Goal: Information Seeking & Learning: Learn about a topic

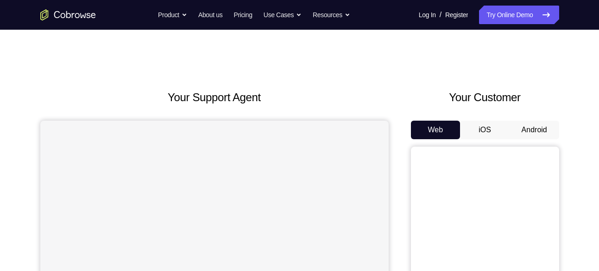
click at [519, 126] on button "Android" at bounding box center [535, 129] width 50 height 19
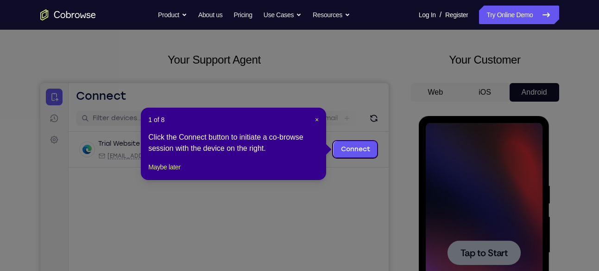
scroll to position [38, 0]
click at [316, 117] on span "×" at bounding box center [317, 118] width 4 height 7
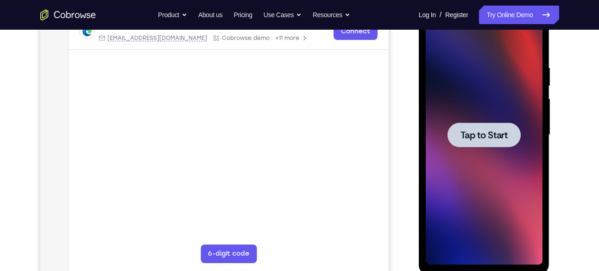
scroll to position [156, 0]
click at [445, 85] on div at bounding box center [484, 134] width 117 height 259
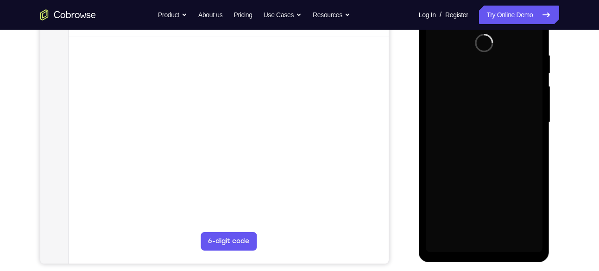
scroll to position [168, 0]
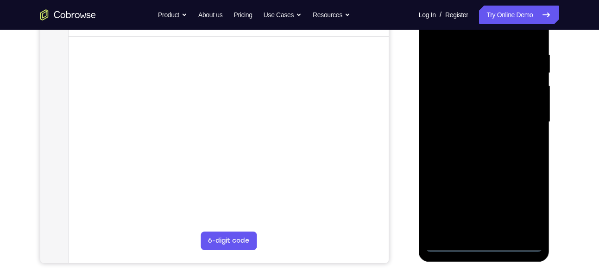
click at [483, 247] on div at bounding box center [484, 121] width 117 height 259
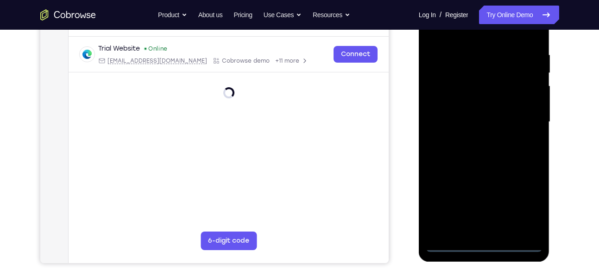
click at [524, 203] on div at bounding box center [484, 121] width 117 height 259
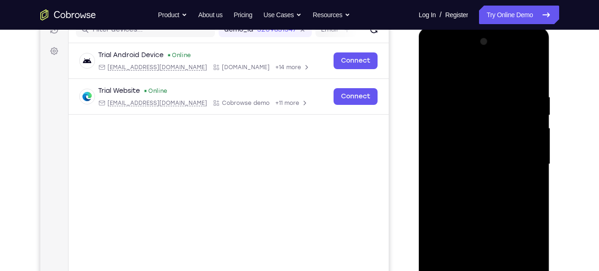
scroll to position [125, 0]
click at [449, 57] on div at bounding box center [484, 164] width 117 height 259
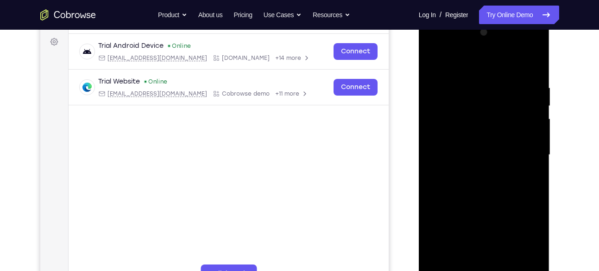
scroll to position [137, 0]
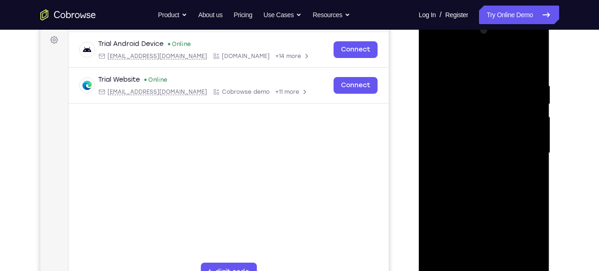
click at [524, 153] on div at bounding box center [484, 152] width 117 height 259
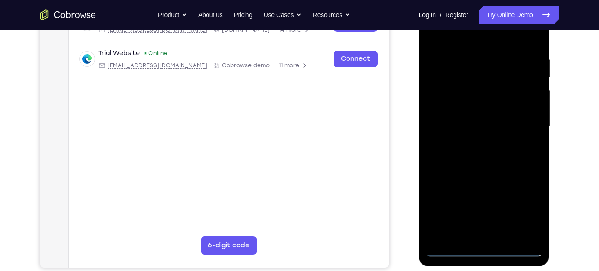
scroll to position [164, 0]
click at [474, 144] on div at bounding box center [484, 125] width 117 height 259
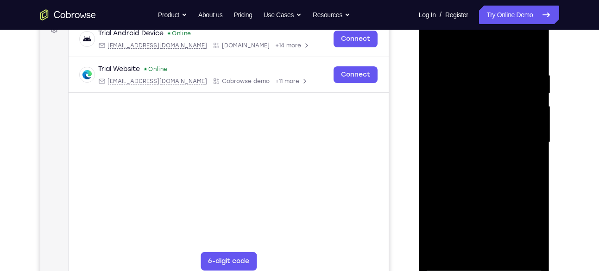
scroll to position [145, 0]
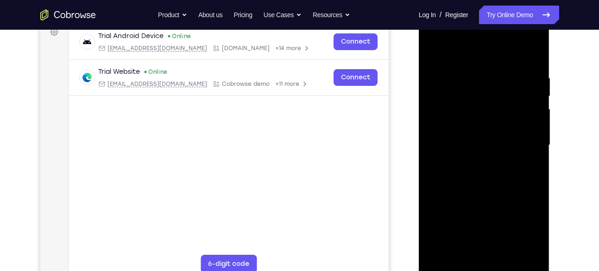
click at [484, 138] on div at bounding box center [484, 144] width 117 height 259
click at [458, 128] on div at bounding box center [484, 144] width 117 height 259
click at [458, 145] on div at bounding box center [484, 144] width 117 height 259
click at [448, 175] on div at bounding box center [484, 144] width 117 height 259
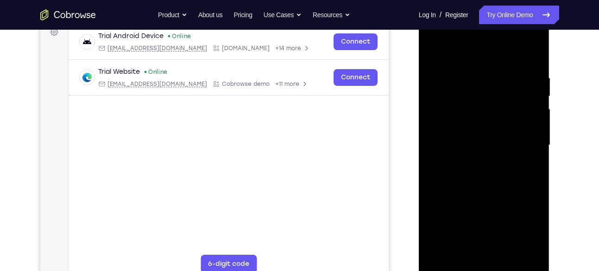
click at [448, 175] on div at bounding box center [484, 144] width 117 height 259
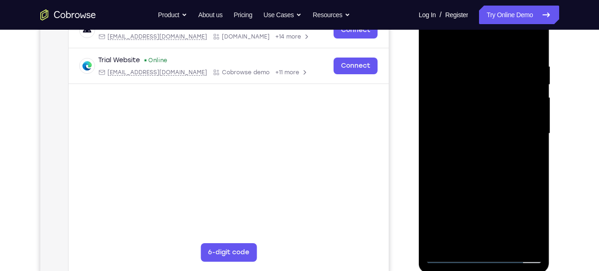
scroll to position [159, 0]
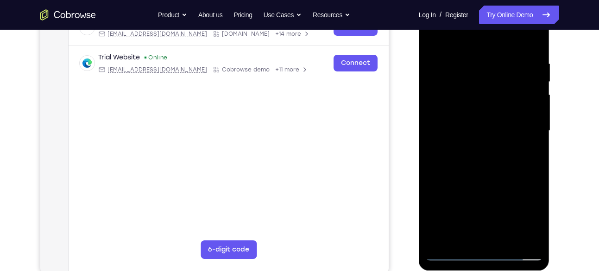
click at [507, 175] on div at bounding box center [484, 130] width 117 height 259
click at [479, 62] on div at bounding box center [484, 130] width 117 height 259
click at [528, 99] on div at bounding box center [484, 130] width 117 height 259
drag, startPoint x: 440, startPoint y: 123, endPoint x: 493, endPoint y: 135, distance: 54.2
click at [493, 135] on div at bounding box center [484, 130] width 117 height 259
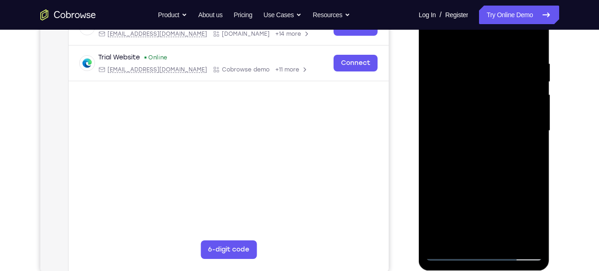
click at [520, 239] on div at bounding box center [484, 130] width 117 height 259
drag, startPoint x: 445, startPoint y: 167, endPoint x: 513, endPoint y: 180, distance: 69.2
click at [513, 180] on div at bounding box center [484, 130] width 117 height 259
drag, startPoint x: 535, startPoint y: 134, endPoint x: 527, endPoint y: 122, distance: 14.4
click at [527, 122] on div at bounding box center [484, 130] width 117 height 259
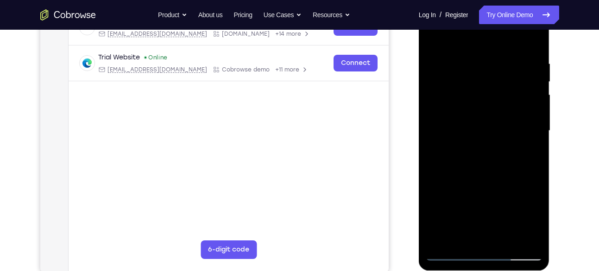
click at [530, 120] on div at bounding box center [484, 130] width 117 height 259
drag, startPoint x: 535, startPoint y: 124, endPoint x: 522, endPoint y: 121, distance: 12.8
click at [522, 121] on div at bounding box center [484, 130] width 117 height 259
drag, startPoint x: 437, startPoint y: 141, endPoint x: 511, endPoint y: 153, distance: 75.0
click at [511, 153] on div at bounding box center [484, 130] width 117 height 259
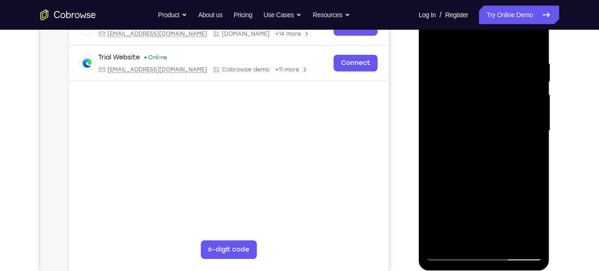
drag, startPoint x: 536, startPoint y: 114, endPoint x: 473, endPoint y: 128, distance: 64.3
click at [473, 128] on div at bounding box center [484, 130] width 117 height 259
drag, startPoint x: 429, startPoint y: 141, endPoint x: 493, endPoint y: 144, distance: 64.0
click at [493, 144] on div at bounding box center [484, 130] width 117 height 259
drag, startPoint x: 518, startPoint y: 114, endPoint x: 498, endPoint y: 117, distance: 20.3
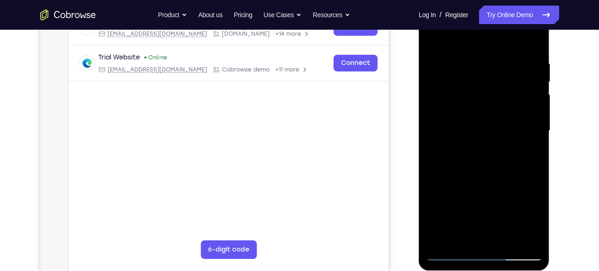
click at [498, 117] on div at bounding box center [484, 130] width 117 height 259
drag, startPoint x: 498, startPoint y: 117, endPoint x: 439, endPoint y: 123, distance: 59.6
click at [439, 123] on div at bounding box center [484, 130] width 117 height 259
drag, startPoint x: 516, startPoint y: 123, endPoint x: 496, endPoint y: 123, distance: 20.4
click at [496, 123] on div at bounding box center [484, 130] width 117 height 259
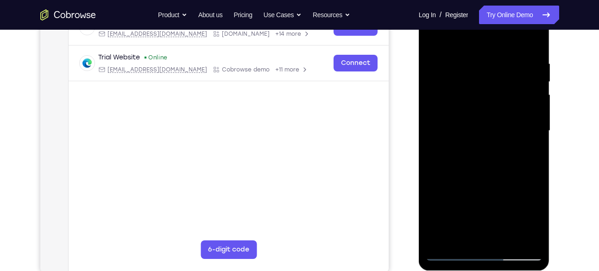
drag, startPoint x: 519, startPoint y: 115, endPoint x: 495, endPoint y: 115, distance: 24.6
click at [495, 115] on div at bounding box center [484, 130] width 117 height 259
click at [533, 85] on div at bounding box center [484, 130] width 117 height 259
click at [524, 87] on div at bounding box center [484, 130] width 117 height 259
drag, startPoint x: 437, startPoint y: 122, endPoint x: 545, endPoint y: 94, distance: 111.5
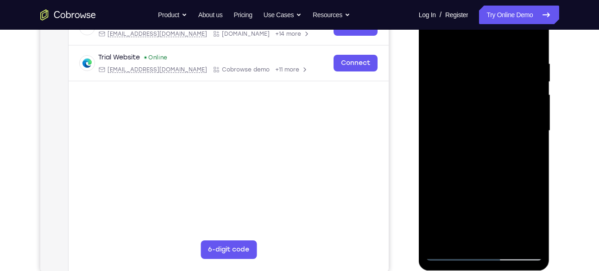
click at [545, 94] on div at bounding box center [484, 132] width 131 height 276
drag, startPoint x: 530, startPoint y: 86, endPoint x: 441, endPoint y: 104, distance: 91.2
click at [441, 104] on div at bounding box center [484, 130] width 117 height 259
drag, startPoint x: 502, startPoint y: 106, endPoint x: 494, endPoint y: 106, distance: 7.4
click at [494, 106] on div at bounding box center [484, 130] width 117 height 259
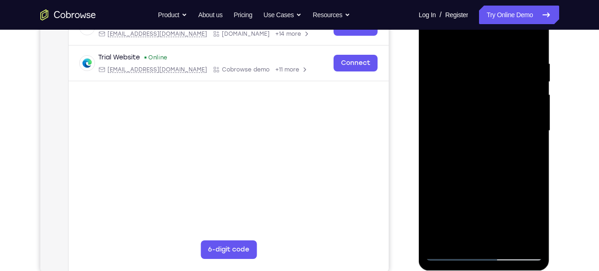
drag, startPoint x: 517, startPoint y: 127, endPoint x: 468, endPoint y: 126, distance: 48.6
click at [468, 126] on div at bounding box center [484, 130] width 117 height 259
drag, startPoint x: 531, startPoint y: 88, endPoint x: 467, endPoint y: 89, distance: 63.5
click at [467, 89] on div at bounding box center [484, 130] width 117 height 259
click at [516, 116] on div at bounding box center [484, 130] width 117 height 259
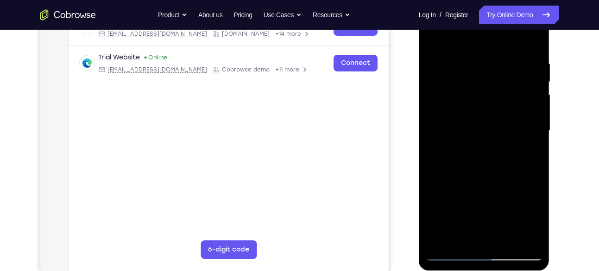
click at [532, 97] on div at bounding box center [484, 130] width 117 height 259
drag, startPoint x: 456, startPoint y: 133, endPoint x: 509, endPoint y: 139, distance: 53.6
click at [509, 139] on div at bounding box center [484, 130] width 117 height 259
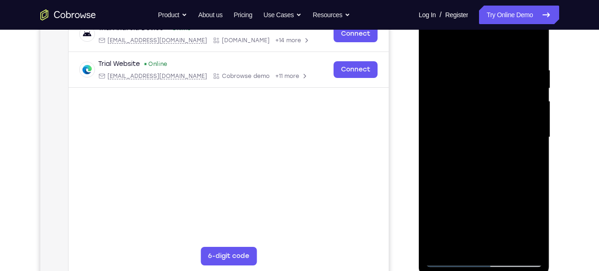
scroll to position [152, 0]
click at [446, 156] on div at bounding box center [484, 137] width 117 height 259
click at [523, 241] on div at bounding box center [484, 137] width 117 height 259
click at [523, 183] on div at bounding box center [484, 137] width 117 height 259
click at [529, 131] on div at bounding box center [484, 137] width 117 height 259
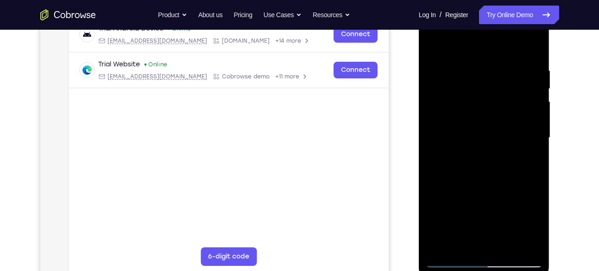
click at [526, 107] on div at bounding box center [484, 137] width 117 height 259
drag, startPoint x: 527, startPoint y: 115, endPoint x: 481, endPoint y: 114, distance: 45.9
click at [481, 114] on div at bounding box center [484, 137] width 117 height 259
drag, startPoint x: 528, startPoint y: 87, endPoint x: 497, endPoint y: 88, distance: 30.6
click at [497, 88] on div at bounding box center [484, 137] width 117 height 259
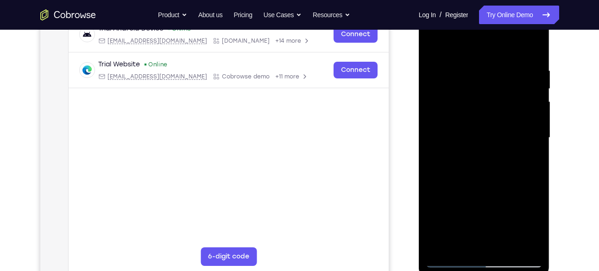
drag, startPoint x: 527, startPoint y: 107, endPoint x: 499, endPoint y: 105, distance: 27.8
click at [499, 105] on div at bounding box center [484, 137] width 117 height 259
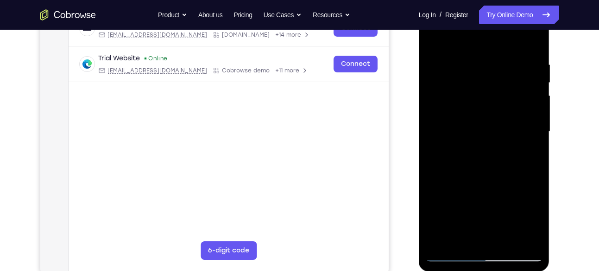
scroll to position [159, 0]
drag, startPoint x: 516, startPoint y: 97, endPoint x: 446, endPoint y: 132, distance: 77.5
click at [446, 132] on div at bounding box center [484, 130] width 117 height 259
drag, startPoint x: 512, startPoint y: 79, endPoint x: 477, endPoint y: 80, distance: 35.7
click at [477, 80] on div at bounding box center [484, 130] width 117 height 259
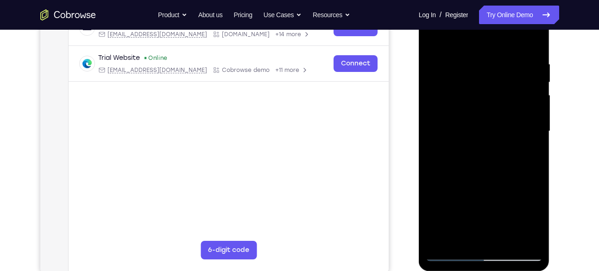
drag, startPoint x: 523, startPoint y: 93, endPoint x: 500, endPoint y: 93, distance: 23.2
click at [500, 93] on div at bounding box center [484, 130] width 117 height 259
click at [522, 85] on div at bounding box center [484, 130] width 117 height 259
drag, startPoint x: 529, startPoint y: 63, endPoint x: 464, endPoint y: 70, distance: 65.7
click at [464, 70] on div at bounding box center [484, 130] width 117 height 259
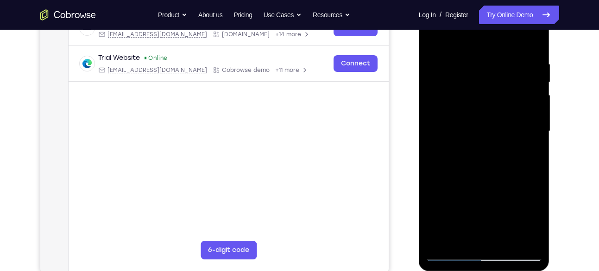
click at [529, 41] on div at bounding box center [484, 130] width 117 height 259
drag, startPoint x: 509, startPoint y: 76, endPoint x: 523, endPoint y: 198, distance: 123.0
click at [523, 198] on div at bounding box center [484, 130] width 117 height 259
click at [507, 240] on div at bounding box center [484, 130] width 117 height 259
click at [495, 182] on div at bounding box center [484, 130] width 117 height 259
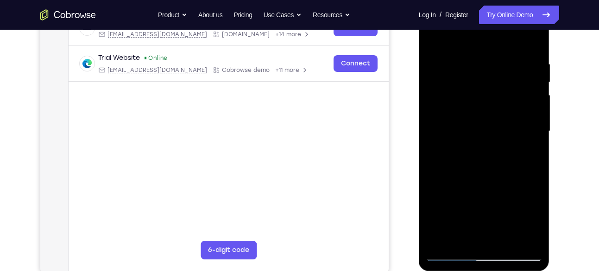
click at [434, 38] on div at bounding box center [484, 130] width 117 height 259
click at [462, 240] on div at bounding box center [484, 130] width 117 height 259
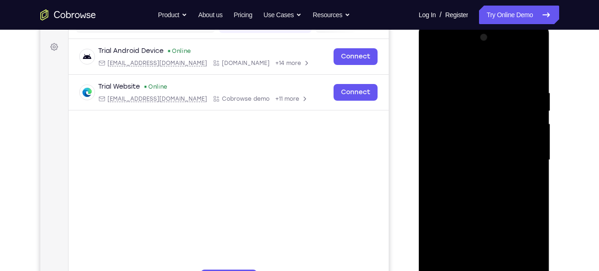
scroll to position [130, 0]
click at [466, 66] on div at bounding box center [484, 160] width 117 height 259
click at [475, 91] on div at bounding box center [484, 160] width 117 height 259
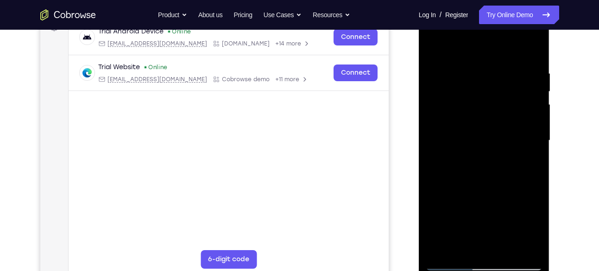
click at [440, 253] on div at bounding box center [484, 140] width 117 height 259
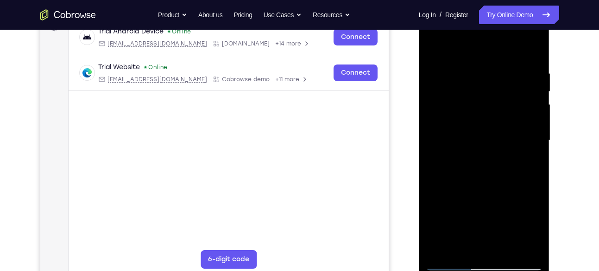
click at [471, 78] on div at bounding box center [484, 140] width 117 height 259
click at [533, 107] on div at bounding box center [484, 140] width 117 height 259
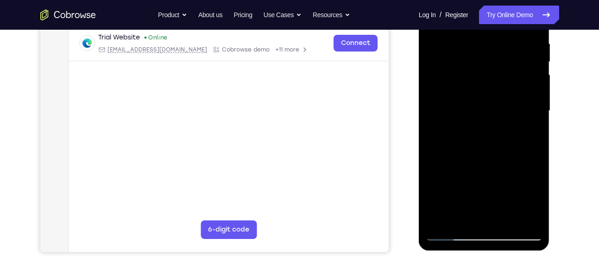
click at [532, 98] on div at bounding box center [484, 110] width 117 height 259
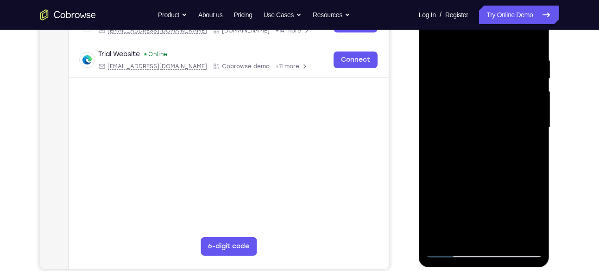
scroll to position [162, 0]
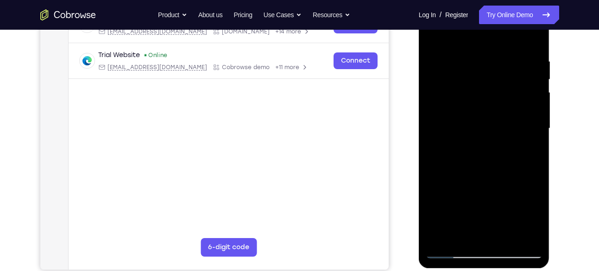
drag, startPoint x: 532, startPoint y: 115, endPoint x: 469, endPoint y: 120, distance: 63.2
click at [469, 120] on div at bounding box center [484, 128] width 117 height 259
drag, startPoint x: 514, startPoint y: 89, endPoint x: 461, endPoint y: 104, distance: 54.4
click at [461, 104] on div at bounding box center [484, 128] width 117 height 259
drag, startPoint x: 524, startPoint y: 88, endPoint x: 451, endPoint y: 69, distance: 76.0
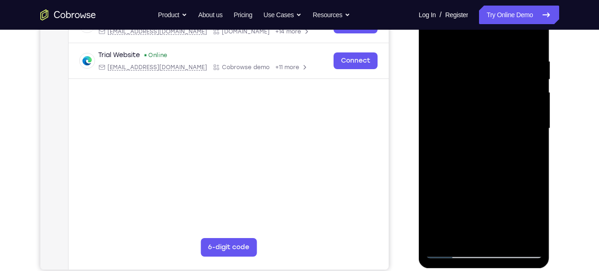
click at [451, 69] on div at bounding box center [484, 128] width 117 height 259
drag, startPoint x: 526, startPoint y: 113, endPoint x: 471, endPoint y: 108, distance: 55.3
click at [471, 108] on div at bounding box center [484, 128] width 117 height 259
drag, startPoint x: 530, startPoint y: 79, endPoint x: 506, endPoint y: 91, distance: 25.9
click at [506, 91] on div at bounding box center [484, 128] width 117 height 259
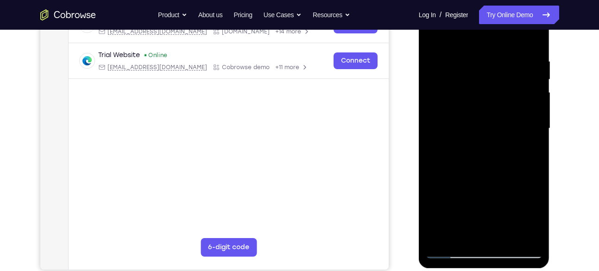
drag, startPoint x: 514, startPoint y: 104, endPoint x: 475, endPoint y: 116, distance: 40.3
click at [475, 116] on div at bounding box center [484, 128] width 117 height 259
drag, startPoint x: 520, startPoint y: 88, endPoint x: 473, endPoint y: 109, distance: 52.3
click at [473, 109] on div at bounding box center [484, 128] width 117 height 259
drag, startPoint x: 498, startPoint y: 90, endPoint x: 455, endPoint y: 95, distance: 42.9
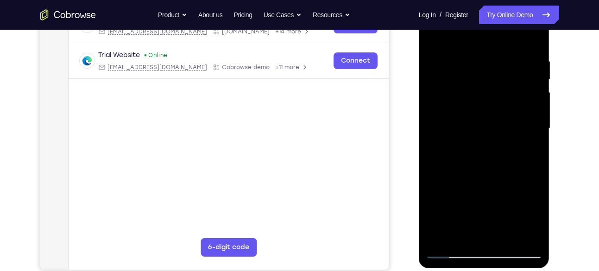
click at [455, 95] on div at bounding box center [484, 128] width 117 height 259
drag, startPoint x: 445, startPoint y: 149, endPoint x: 505, endPoint y: 144, distance: 59.5
click at [505, 144] on div at bounding box center [484, 128] width 117 height 259
drag, startPoint x: 534, startPoint y: 100, endPoint x: 514, endPoint y: 106, distance: 21.0
click at [514, 106] on div at bounding box center [484, 128] width 117 height 259
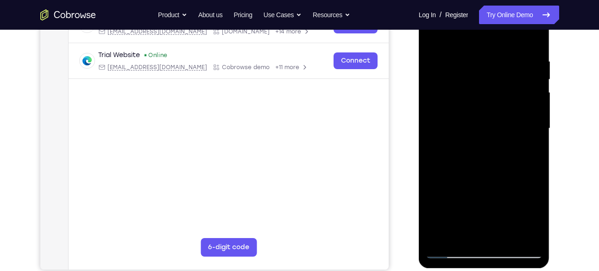
drag, startPoint x: 531, startPoint y: 113, endPoint x: 510, endPoint y: 120, distance: 23.0
click at [510, 120] on div at bounding box center [484, 128] width 117 height 259
drag, startPoint x: 515, startPoint y: 96, endPoint x: 489, endPoint y: 98, distance: 26.0
click at [489, 98] on div at bounding box center [484, 128] width 117 height 259
drag, startPoint x: 520, startPoint y: 75, endPoint x: 501, endPoint y: 79, distance: 20.0
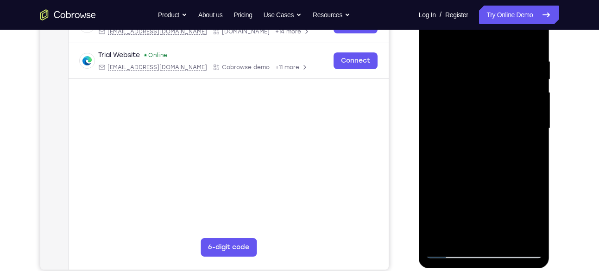
click at [501, 79] on div at bounding box center [484, 128] width 117 height 259
drag, startPoint x: 459, startPoint y: 93, endPoint x: 524, endPoint y: 98, distance: 65.5
click at [524, 98] on div at bounding box center [484, 128] width 117 height 259
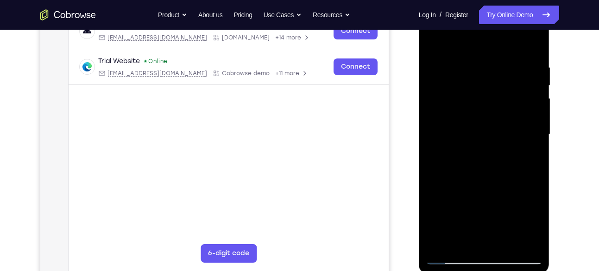
scroll to position [155, 0]
drag, startPoint x: 461, startPoint y: 88, endPoint x: 510, endPoint y: 90, distance: 48.7
click at [510, 90] on div at bounding box center [484, 134] width 117 height 259
drag, startPoint x: 437, startPoint y: 88, endPoint x: 518, endPoint y: 99, distance: 81.3
click at [518, 99] on div at bounding box center [484, 134] width 117 height 259
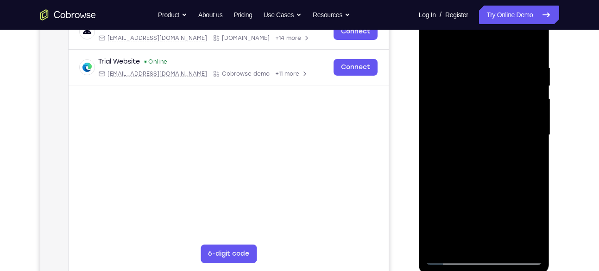
click at [532, 80] on div at bounding box center [484, 134] width 117 height 259
click at [528, 100] on div at bounding box center [484, 134] width 117 height 259
click at [528, 97] on div at bounding box center [484, 134] width 117 height 259
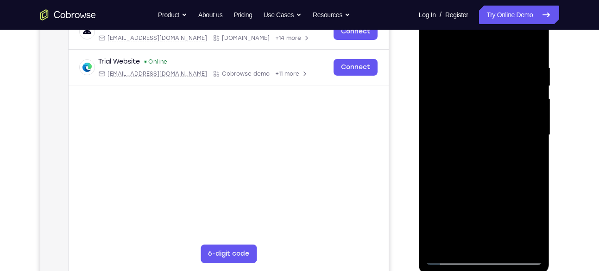
drag, startPoint x: 525, startPoint y: 113, endPoint x: 431, endPoint y: 139, distance: 97.4
click at [431, 139] on div at bounding box center [484, 134] width 117 height 259
drag, startPoint x: 523, startPoint y: 102, endPoint x: 481, endPoint y: 124, distance: 46.8
click at [481, 124] on div at bounding box center [484, 134] width 117 height 259
click at [532, 45] on div at bounding box center [484, 134] width 117 height 259
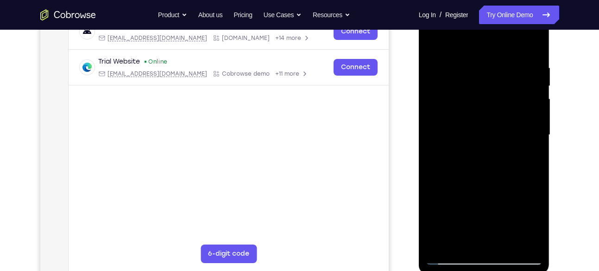
drag, startPoint x: 504, startPoint y: 55, endPoint x: 563, endPoint y: 240, distance: 194.4
click at [551, 240] on html "Online web based iOS Simulators and Android Emulators. Run iPhone, iPad, Mobile…" at bounding box center [485, 137] width 132 height 278
click at [475, 66] on div at bounding box center [484, 134] width 117 height 259
click at [532, 107] on div at bounding box center [484, 134] width 117 height 259
click at [533, 96] on div at bounding box center [484, 134] width 117 height 259
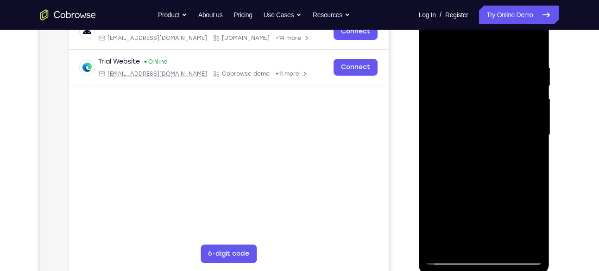
click at [528, 113] on div at bounding box center [484, 134] width 117 height 259
click at [528, 91] on div at bounding box center [484, 134] width 117 height 259
click at [533, 107] on div at bounding box center [484, 134] width 117 height 259
drag, startPoint x: 533, startPoint y: 107, endPoint x: 455, endPoint y: 115, distance: 78.8
click at [455, 115] on div at bounding box center [484, 134] width 117 height 259
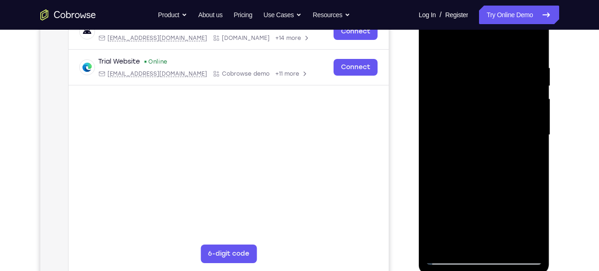
drag, startPoint x: 509, startPoint y: 103, endPoint x: 466, endPoint y: 107, distance: 43.8
click at [466, 107] on div at bounding box center [484, 134] width 117 height 259
drag, startPoint x: 537, startPoint y: 82, endPoint x: 492, endPoint y: 94, distance: 45.8
click at [492, 94] on div at bounding box center [484, 134] width 117 height 259
drag, startPoint x: 529, startPoint y: 105, endPoint x: 485, endPoint y: 118, distance: 46.3
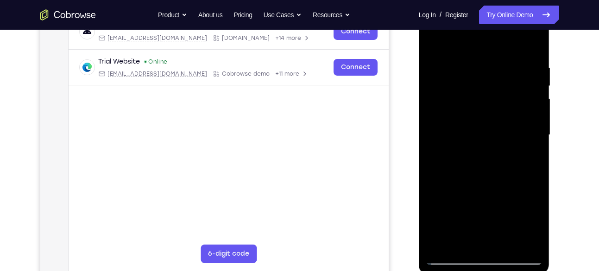
click at [485, 118] on div at bounding box center [484, 134] width 117 height 259
drag, startPoint x: 528, startPoint y: 80, endPoint x: 440, endPoint y: 89, distance: 88.6
click at [440, 89] on div at bounding box center [484, 134] width 117 height 259
drag, startPoint x: 517, startPoint y: 81, endPoint x: 466, endPoint y: 99, distance: 53.8
click at [466, 99] on div at bounding box center [484, 134] width 117 height 259
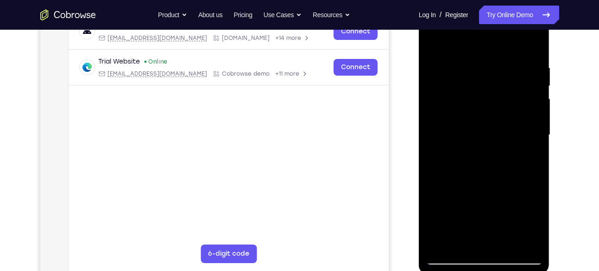
drag, startPoint x: 522, startPoint y: 82, endPoint x: 480, endPoint y: 92, distance: 42.8
click at [480, 92] on div at bounding box center [484, 134] width 117 height 259
click at [527, 88] on div at bounding box center [484, 134] width 117 height 259
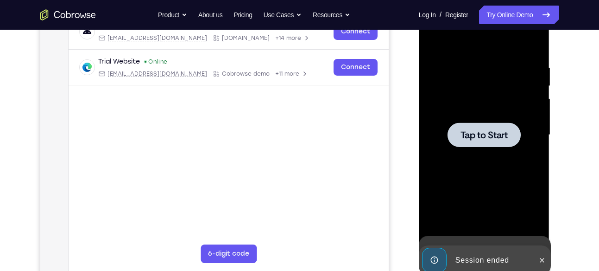
click at [527, 88] on div at bounding box center [484, 134] width 117 height 259
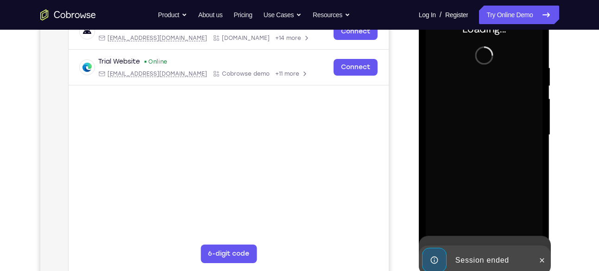
click at [527, 88] on div at bounding box center [484, 134] width 117 height 259
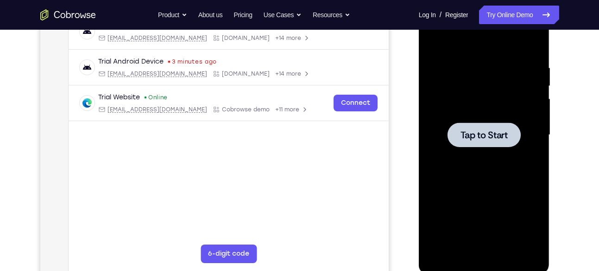
click at [463, 111] on div at bounding box center [484, 134] width 117 height 259
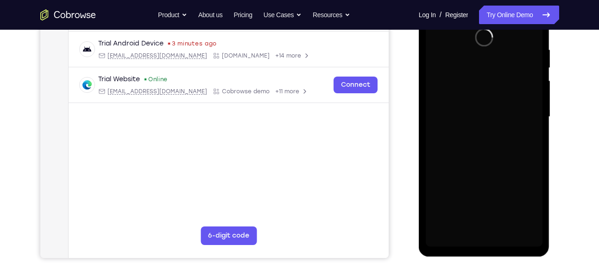
scroll to position [175, 0]
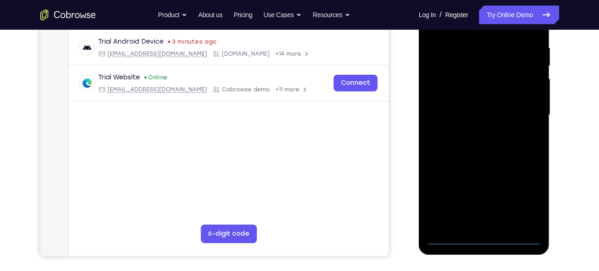
click at [483, 239] on div at bounding box center [484, 114] width 117 height 259
click at [528, 196] on div at bounding box center [484, 114] width 117 height 259
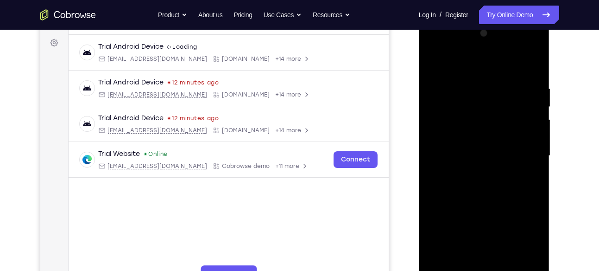
scroll to position [134, 0]
click at [439, 45] on div at bounding box center [484, 155] width 117 height 259
click at [523, 142] on div at bounding box center [484, 155] width 117 height 259
click at [522, 152] on div at bounding box center [484, 155] width 117 height 259
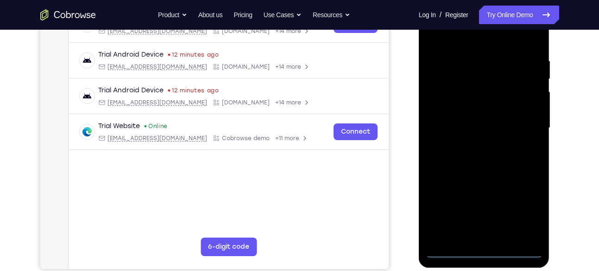
scroll to position [167, 0]
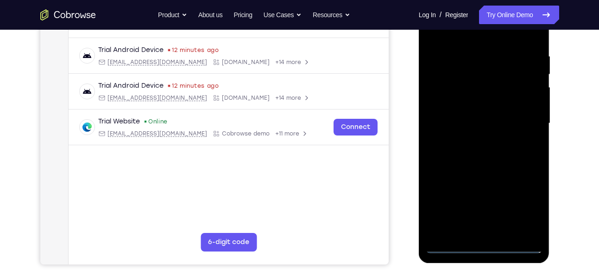
click at [474, 140] on div at bounding box center [484, 123] width 117 height 259
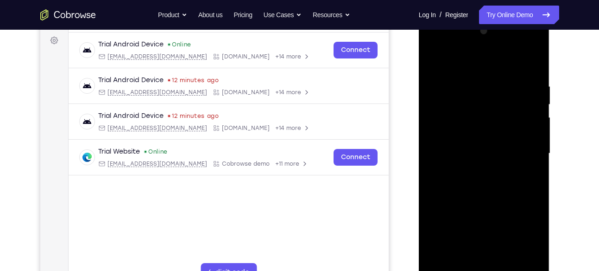
scroll to position [131, 0]
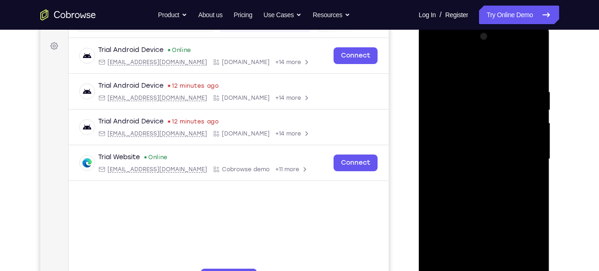
click at [472, 153] on div at bounding box center [484, 158] width 117 height 259
click at [456, 139] on div at bounding box center [484, 158] width 117 height 259
click at [448, 158] on div at bounding box center [484, 158] width 117 height 259
click at [448, 186] on div at bounding box center [484, 158] width 117 height 259
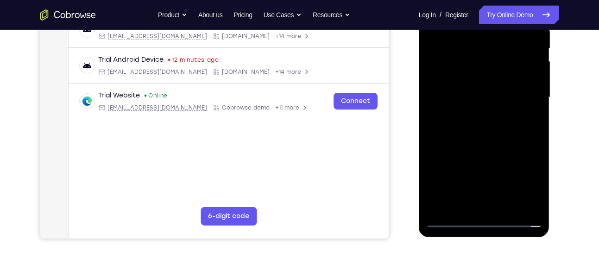
scroll to position [193, 0]
click at [492, 122] on div at bounding box center [484, 96] width 117 height 259
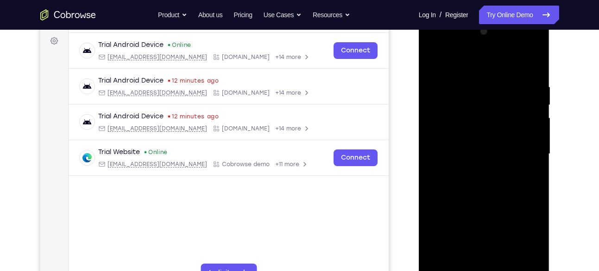
scroll to position [135, 0]
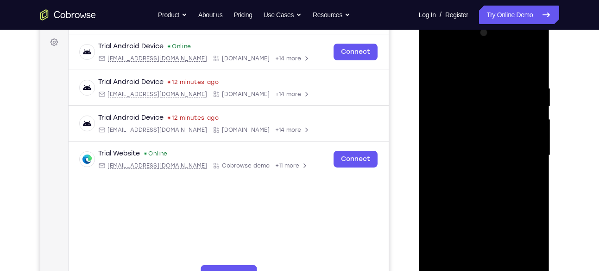
click at [444, 189] on div at bounding box center [484, 154] width 117 height 259
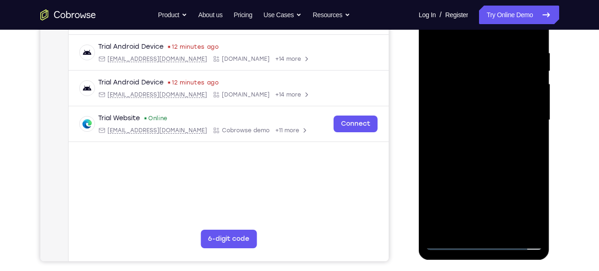
scroll to position [171, 0]
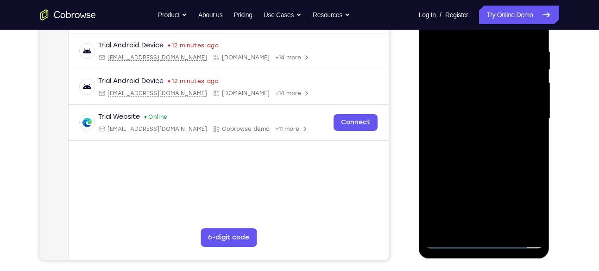
click at [490, 162] on div at bounding box center [484, 118] width 117 height 259
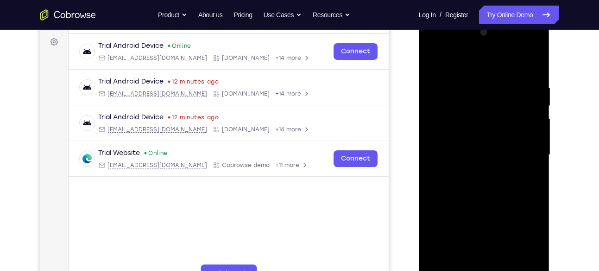
scroll to position [133, 0]
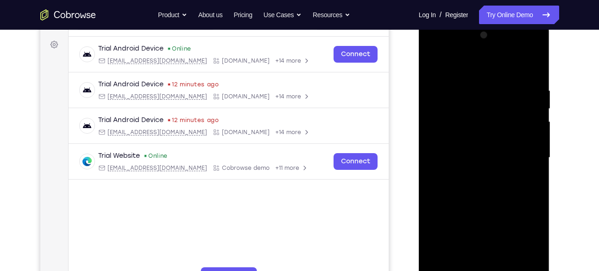
click at [535, 63] on div at bounding box center [484, 157] width 117 height 259
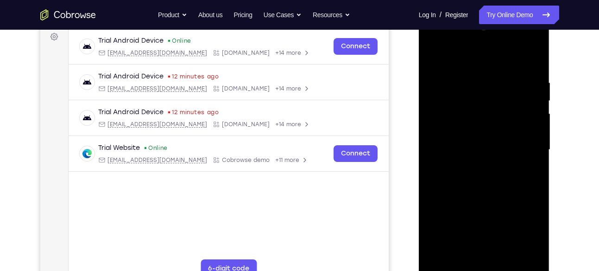
scroll to position [143, 0]
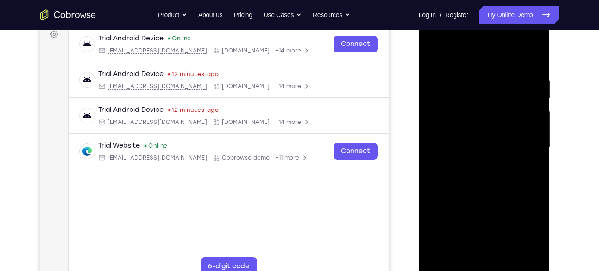
click at [431, 52] on div at bounding box center [484, 147] width 117 height 259
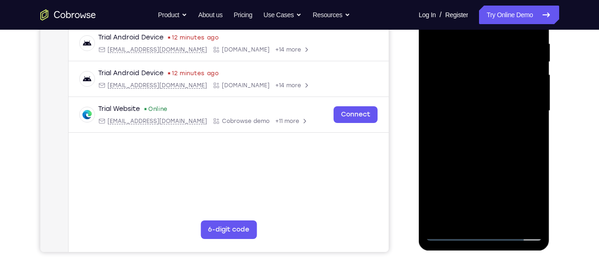
scroll to position [180, 0]
click at [505, 218] on div at bounding box center [484, 110] width 117 height 259
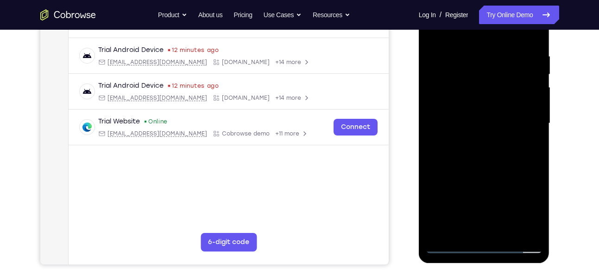
scroll to position [165, 0]
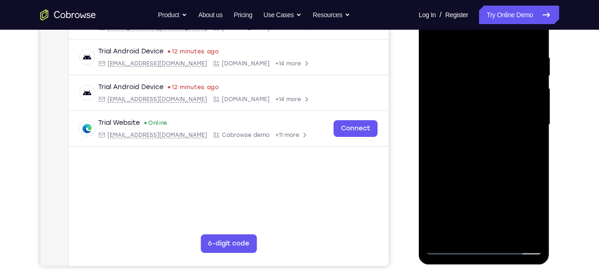
click at [486, 173] on div at bounding box center [484, 124] width 117 height 259
drag, startPoint x: 488, startPoint y: 207, endPoint x: 490, endPoint y: 142, distance: 64.9
click at [490, 142] on div at bounding box center [484, 124] width 117 height 259
drag, startPoint x: 486, startPoint y: 226, endPoint x: 487, endPoint y: 208, distance: 18.1
click at [487, 208] on div at bounding box center [484, 124] width 117 height 259
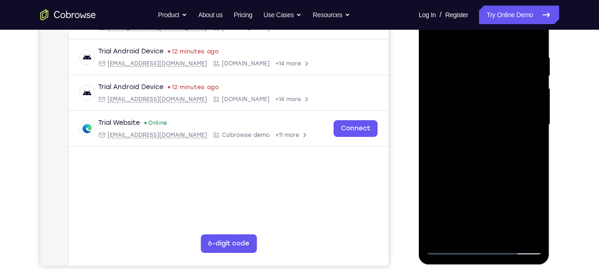
click at [490, 177] on div at bounding box center [484, 124] width 117 height 259
click at [431, 33] on div at bounding box center [484, 124] width 117 height 259
click at [509, 236] on div at bounding box center [484, 124] width 117 height 259
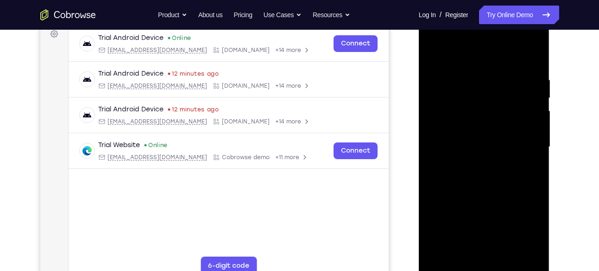
drag, startPoint x: 525, startPoint y: 98, endPoint x: 458, endPoint y: 100, distance: 66.7
click at [458, 100] on div at bounding box center [484, 146] width 117 height 259
click at [436, 51] on div at bounding box center [484, 146] width 117 height 259
click at [472, 71] on div at bounding box center [484, 146] width 117 height 259
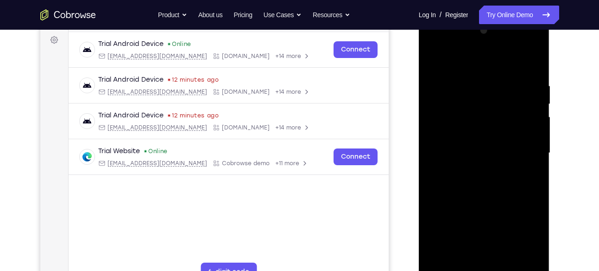
scroll to position [137, 0]
click at [529, 137] on div at bounding box center [484, 153] width 117 height 259
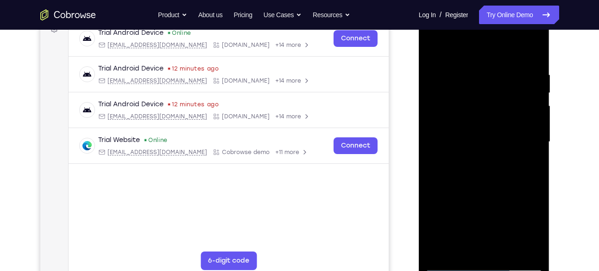
scroll to position [152, 0]
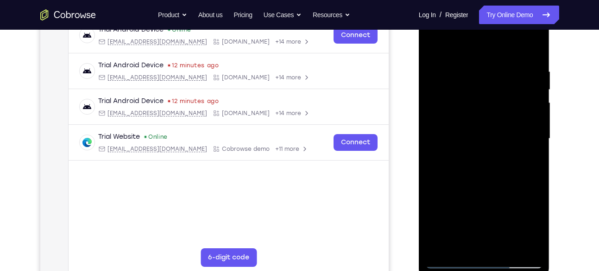
click at [529, 137] on div at bounding box center [484, 138] width 117 height 259
click at [434, 157] on div at bounding box center [484, 138] width 117 height 259
click at [530, 104] on div at bounding box center [484, 138] width 117 height 259
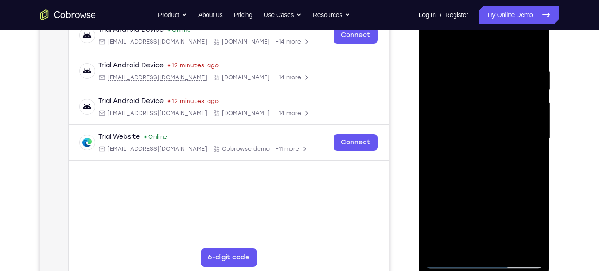
click at [532, 124] on div at bounding box center [484, 138] width 117 height 259
click at [529, 110] on div at bounding box center [484, 138] width 117 height 259
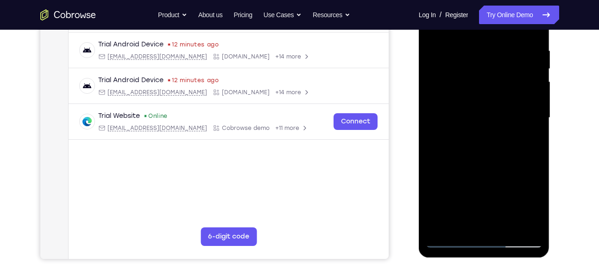
click at [529, 110] on div at bounding box center [484, 117] width 117 height 259
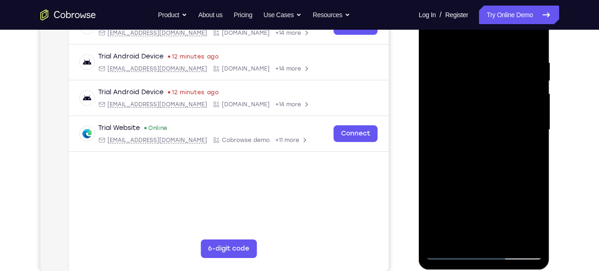
scroll to position [153, 0]
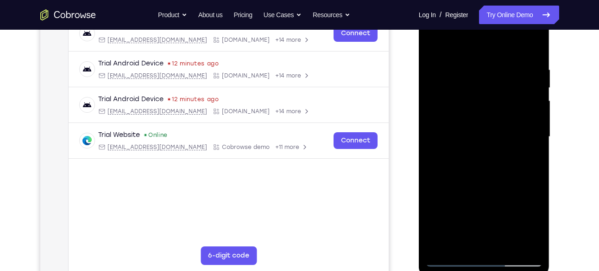
click at [529, 127] on div at bounding box center [484, 136] width 117 height 259
click at [529, 103] on div at bounding box center [484, 136] width 117 height 259
drag, startPoint x: 529, startPoint y: 103, endPoint x: 476, endPoint y: 107, distance: 53.4
click at [476, 107] on div at bounding box center [484, 136] width 117 height 259
drag, startPoint x: 524, startPoint y: 112, endPoint x: 499, endPoint y: 119, distance: 25.5
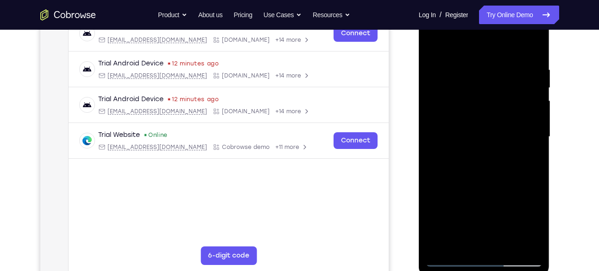
click at [499, 119] on div at bounding box center [484, 136] width 117 height 259
drag, startPoint x: 525, startPoint y: 111, endPoint x: 493, endPoint y: 118, distance: 32.7
click at [493, 118] on div at bounding box center [484, 136] width 117 height 259
drag, startPoint x: 518, startPoint y: 98, endPoint x: 462, endPoint y: 102, distance: 56.7
click at [462, 102] on div at bounding box center [484, 136] width 117 height 259
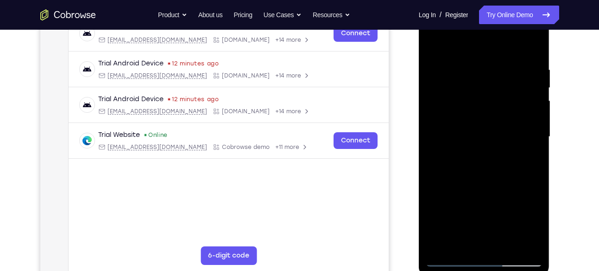
drag, startPoint x: 504, startPoint y: 114, endPoint x: 460, endPoint y: 121, distance: 44.6
click at [460, 121] on div at bounding box center [484, 136] width 117 height 259
drag, startPoint x: 517, startPoint y: 95, endPoint x: 483, endPoint y: 100, distance: 34.1
click at [483, 100] on div at bounding box center [484, 136] width 117 height 259
click at [530, 47] on div at bounding box center [484, 136] width 117 height 259
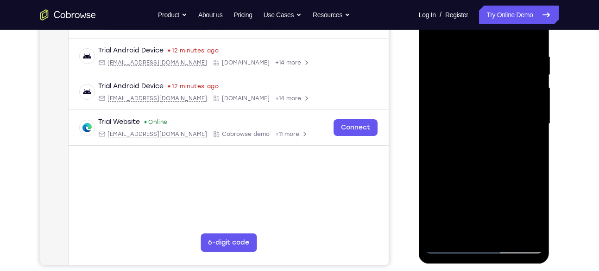
scroll to position [169, 0]
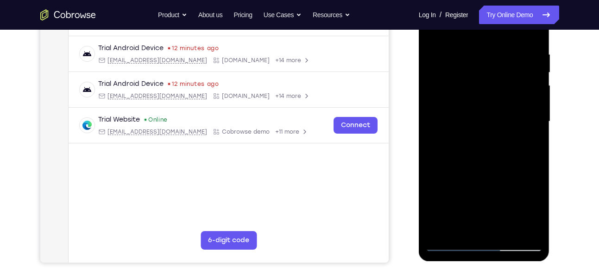
click at [464, 231] on div at bounding box center [484, 121] width 117 height 259
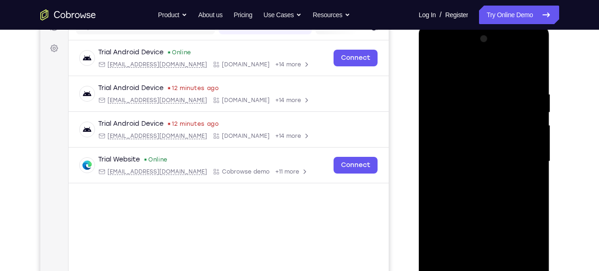
scroll to position [128, 0]
click at [484, 70] on div at bounding box center [484, 161] width 117 height 259
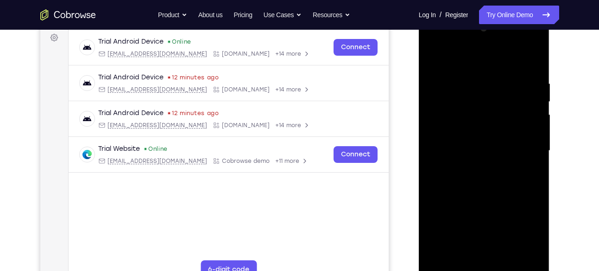
scroll to position [143, 0]
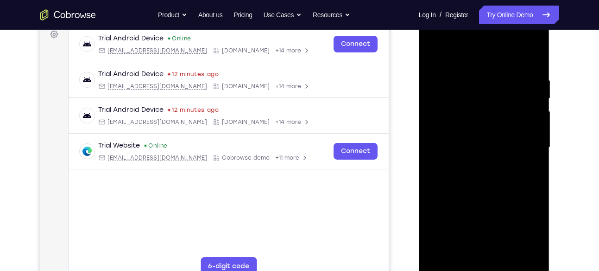
drag, startPoint x: 487, startPoint y: 152, endPoint x: 490, endPoint y: 120, distance: 32.1
click at [490, 120] on div at bounding box center [484, 147] width 117 height 259
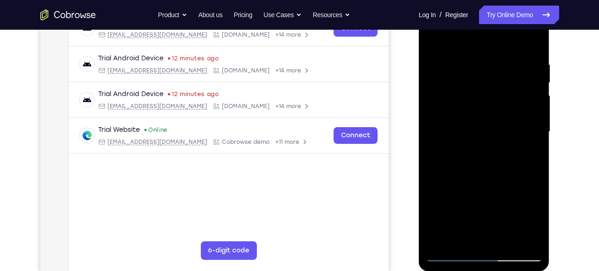
scroll to position [160, 0]
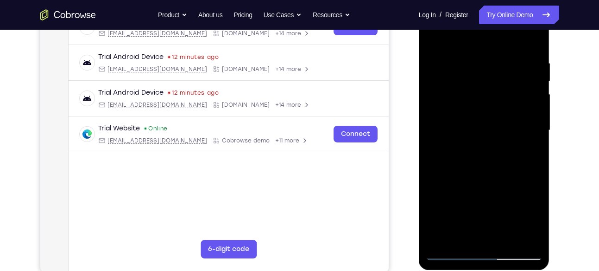
drag, startPoint x: 483, startPoint y: 138, endPoint x: 489, endPoint y: 95, distance: 44.0
click at [489, 95] on div at bounding box center [484, 129] width 117 height 259
drag, startPoint x: 484, startPoint y: 133, endPoint x: 486, endPoint y: 96, distance: 36.6
click at [486, 96] on div at bounding box center [484, 129] width 117 height 259
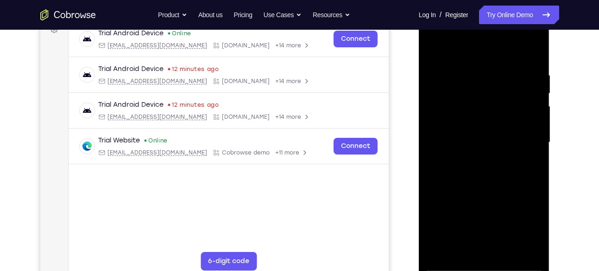
scroll to position [143, 0]
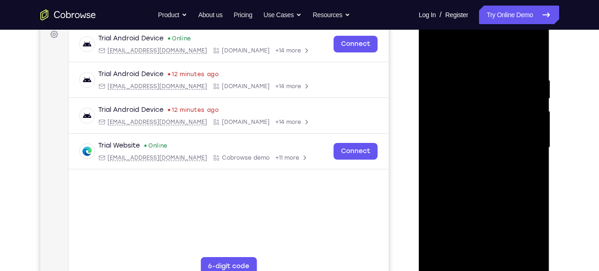
drag, startPoint x: 491, startPoint y: 147, endPoint x: 492, endPoint y: 90, distance: 57.5
click at [492, 90] on div at bounding box center [484, 147] width 117 height 259
drag, startPoint x: 465, startPoint y: 73, endPoint x: 456, endPoint y: 137, distance: 64.5
click at [456, 137] on div at bounding box center [484, 147] width 117 height 259
click at [457, 75] on div at bounding box center [484, 147] width 117 height 259
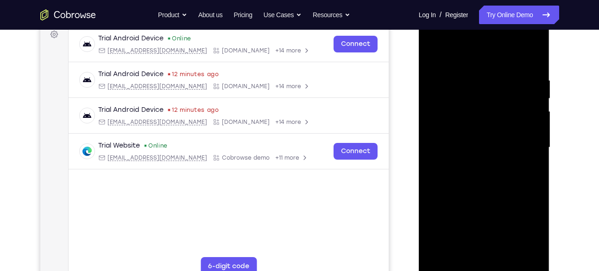
click at [448, 78] on div at bounding box center [484, 147] width 117 height 259
click at [534, 143] on div at bounding box center [484, 147] width 117 height 259
click at [534, 150] on div at bounding box center [484, 147] width 117 height 259
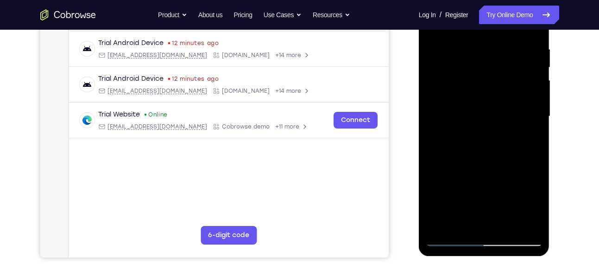
scroll to position [173, 0]
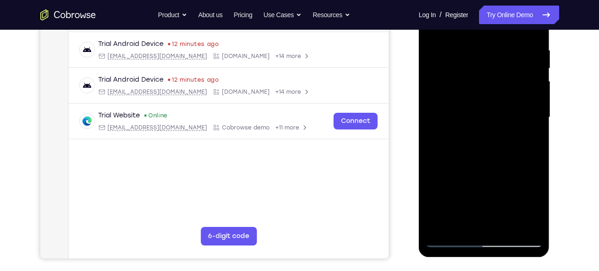
click at [532, 95] on div at bounding box center [484, 116] width 117 height 259
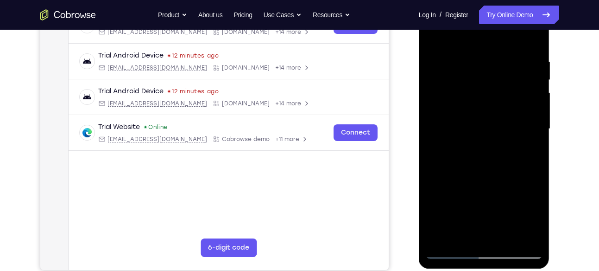
scroll to position [160, 0]
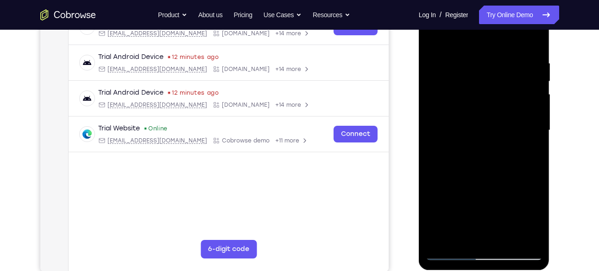
click at [528, 116] on div at bounding box center [484, 129] width 117 height 259
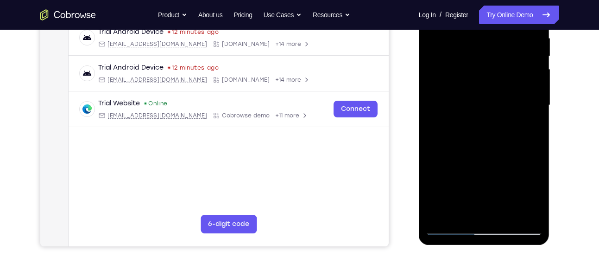
scroll to position [187, 0]
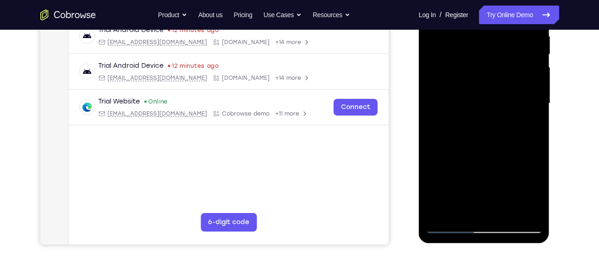
click at [515, 109] on div at bounding box center [484, 103] width 117 height 259
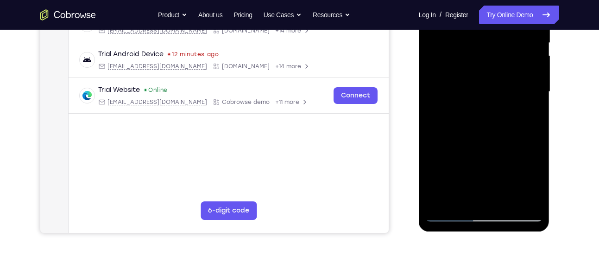
scroll to position [202, 0]
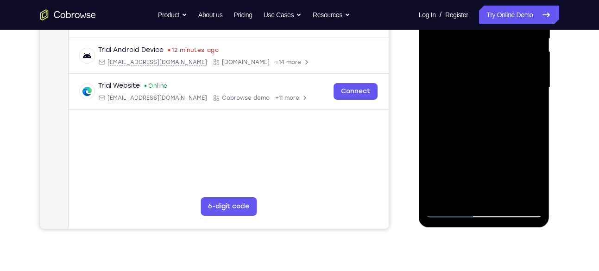
click at [527, 95] on div at bounding box center [484, 87] width 117 height 259
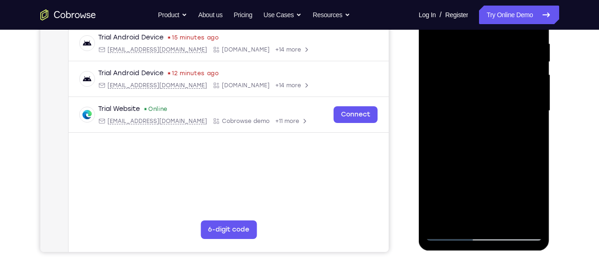
scroll to position [178, 0]
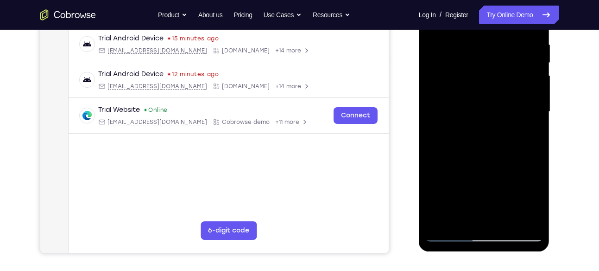
click at [443, 44] on div at bounding box center [484, 111] width 117 height 259
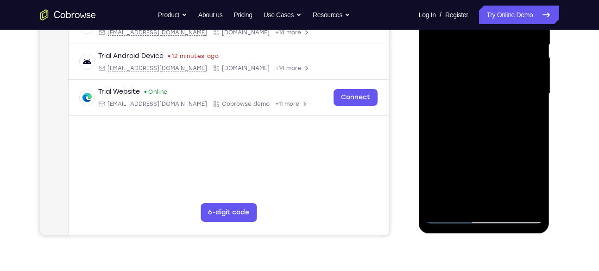
scroll to position [197, 0]
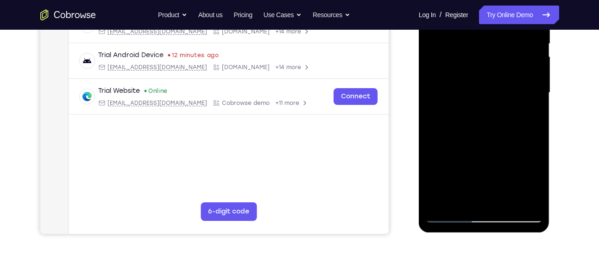
click at [532, 125] on div at bounding box center [484, 92] width 117 height 259
click at [534, 136] on div at bounding box center [484, 92] width 117 height 259
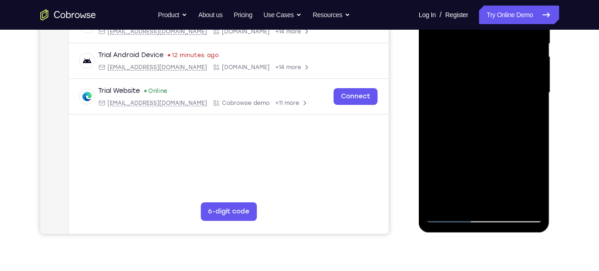
click at [534, 136] on div at bounding box center [484, 92] width 117 height 259
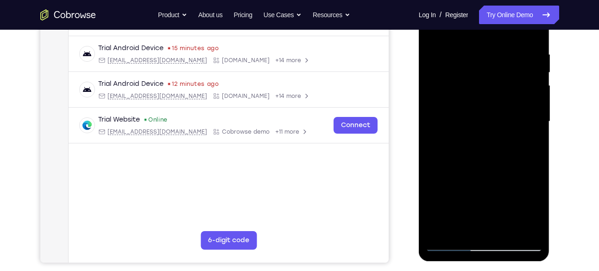
scroll to position [168, 0]
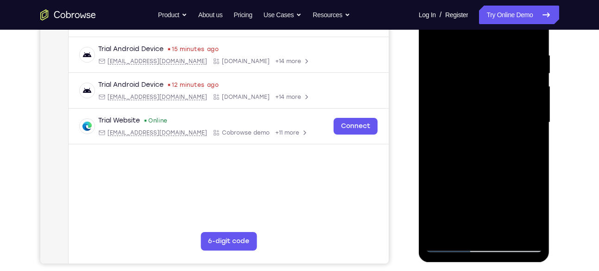
click at [533, 111] on div at bounding box center [484, 122] width 117 height 259
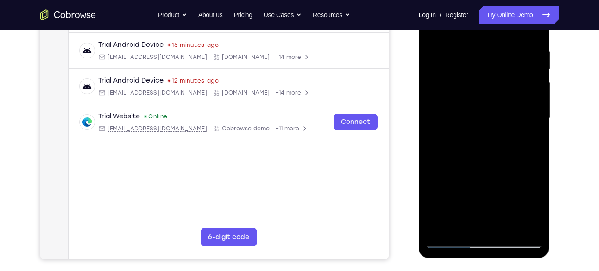
click at [534, 142] on div at bounding box center [484, 117] width 117 height 259
click at [533, 114] on div at bounding box center [484, 117] width 117 height 259
click at [533, 96] on div at bounding box center [484, 117] width 117 height 259
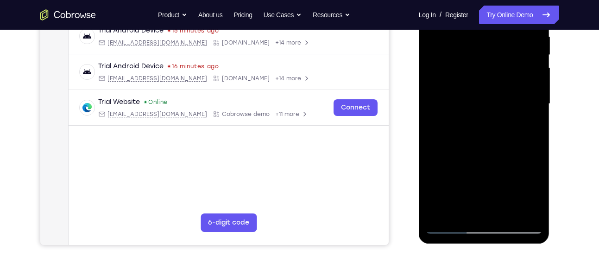
scroll to position [189, 0]
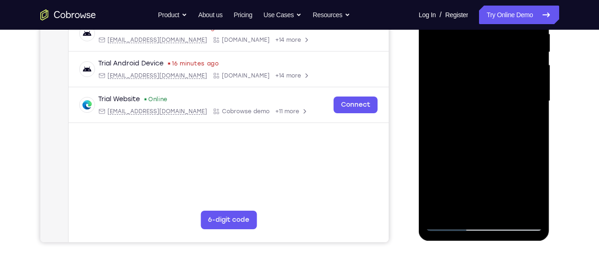
click at [533, 112] on div at bounding box center [484, 100] width 117 height 259
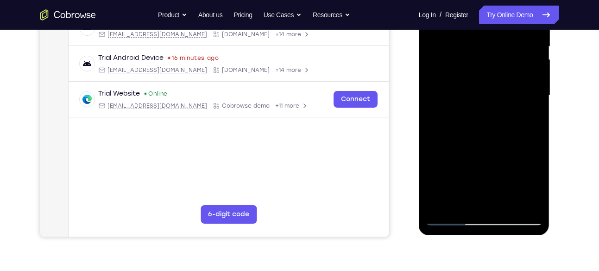
scroll to position [195, 0]
click at [436, 203] on div at bounding box center [484, 94] width 117 height 259
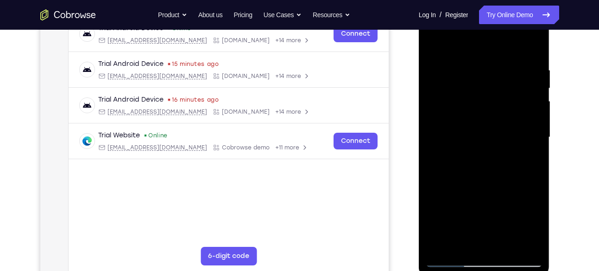
scroll to position [152, 0]
drag, startPoint x: 481, startPoint y: 69, endPoint x: 468, endPoint y: 161, distance: 92.6
click at [468, 161] on div at bounding box center [484, 137] width 117 height 259
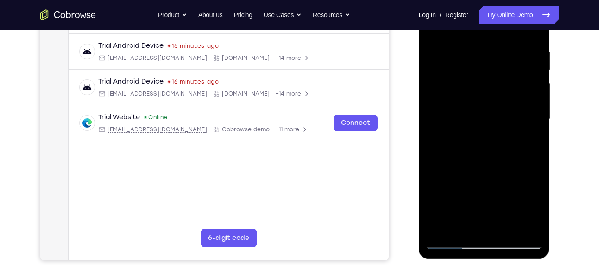
scroll to position [172, 0]
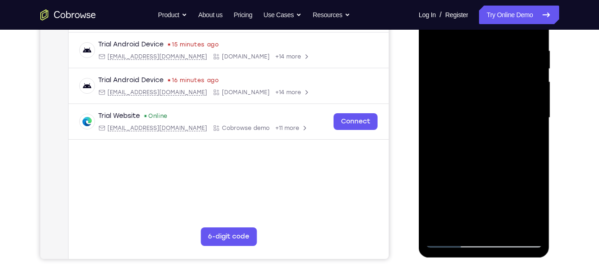
click at [505, 228] on div at bounding box center [484, 117] width 117 height 259
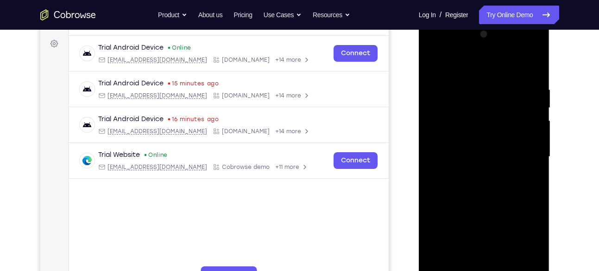
scroll to position [133, 0]
click at [435, 66] on div at bounding box center [484, 156] width 117 height 259
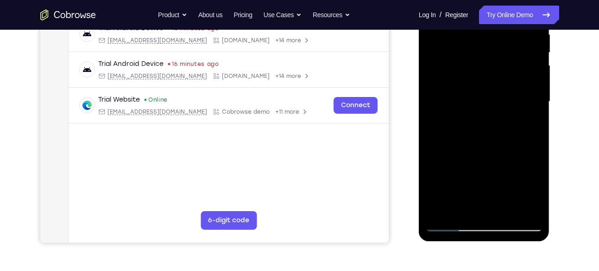
scroll to position [189, 0]
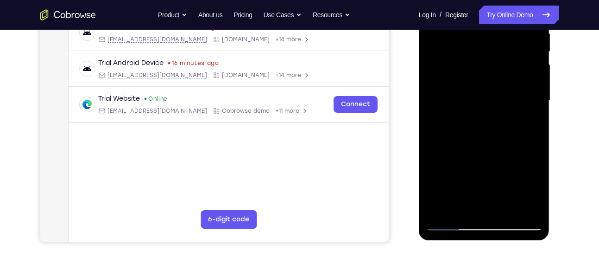
click at [533, 139] on div at bounding box center [484, 100] width 117 height 259
drag, startPoint x: 489, startPoint y: 173, endPoint x: 479, endPoint y: 87, distance: 86.3
click at [479, 87] on div at bounding box center [484, 100] width 117 height 259
drag, startPoint x: 483, startPoint y: 182, endPoint x: 470, endPoint y: 81, distance: 101.8
click at [470, 81] on div at bounding box center [484, 100] width 117 height 259
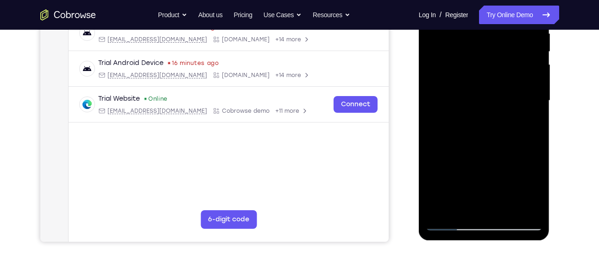
drag, startPoint x: 484, startPoint y: 174, endPoint x: 480, endPoint y: 92, distance: 82.1
click at [480, 92] on div at bounding box center [484, 100] width 117 height 259
drag, startPoint x: 484, startPoint y: 177, endPoint x: 477, endPoint y: 80, distance: 97.6
click at [477, 80] on div at bounding box center [484, 100] width 117 height 259
drag, startPoint x: 494, startPoint y: 176, endPoint x: 480, endPoint y: 74, distance: 103.4
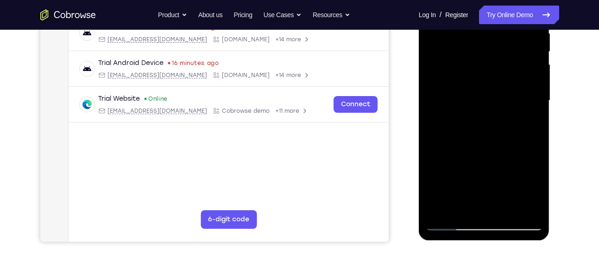
click at [480, 74] on div at bounding box center [484, 100] width 117 height 259
drag, startPoint x: 480, startPoint y: 74, endPoint x: 469, endPoint y: 164, distance: 90.5
click at [469, 164] on div at bounding box center [484, 100] width 117 height 259
drag, startPoint x: 499, startPoint y: 54, endPoint x: 482, endPoint y: 161, distance: 108.3
click at [482, 161] on div at bounding box center [484, 100] width 117 height 259
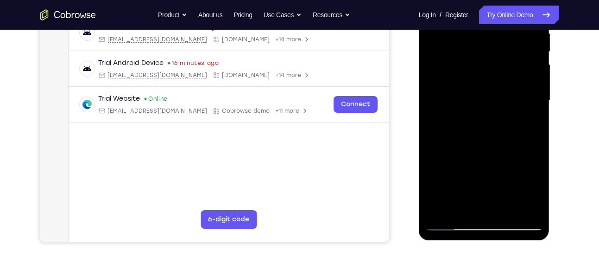
drag, startPoint x: 499, startPoint y: 67, endPoint x: 489, endPoint y: 166, distance: 99.3
click at [489, 166] on div at bounding box center [484, 100] width 117 height 259
click at [534, 51] on div at bounding box center [484, 100] width 117 height 259
click at [516, 48] on div at bounding box center [484, 100] width 117 height 259
drag, startPoint x: 502, startPoint y: 161, endPoint x: 494, endPoint y: 74, distance: 87.5
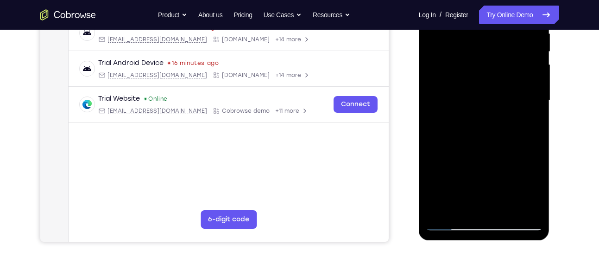
click at [494, 74] on div at bounding box center [484, 100] width 117 height 259
click at [519, 153] on div at bounding box center [484, 100] width 117 height 259
drag, startPoint x: 496, startPoint y: 175, endPoint x: 496, endPoint y: 137, distance: 38.0
click at [496, 137] on div at bounding box center [484, 100] width 117 height 259
click at [458, 123] on div at bounding box center [484, 100] width 117 height 259
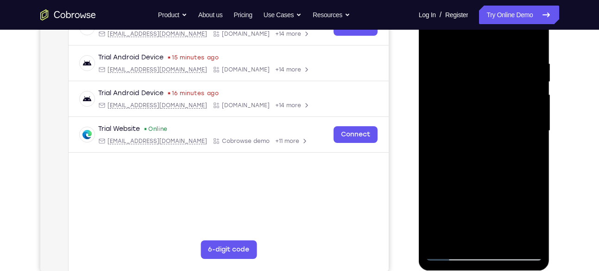
scroll to position [156, 0]
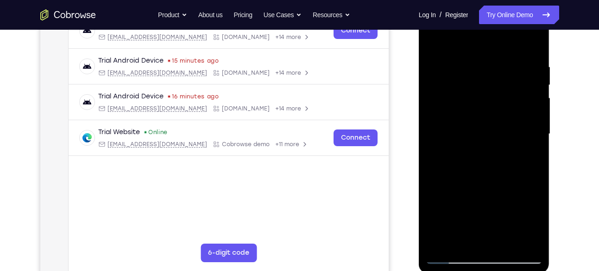
drag, startPoint x: 505, startPoint y: 83, endPoint x: 494, endPoint y: 149, distance: 66.2
click at [494, 149] on div at bounding box center [484, 133] width 117 height 259
click at [472, 75] on div at bounding box center [484, 133] width 117 height 259
click at [433, 43] on div at bounding box center [484, 133] width 117 height 259
drag, startPoint x: 486, startPoint y: 189, endPoint x: 477, endPoint y: 61, distance: 128.7
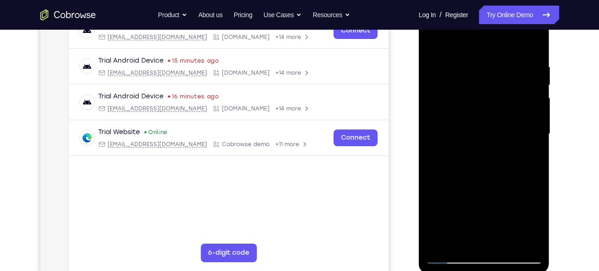
click at [477, 61] on div at bounding box center [484, 133] width 117 height 259
drag, startPoint x: 492, startPoint y: 183, endPoint x: 491, endPoint y: 85, distance: 98.2
click at [491, 85] on div at bounding box center [484, 133] width 117 height 259
drag, startPoint x: 489, startPoint y: 190, endPoint x: 489, endPoint y: 147, distance: 43.1
click at [489, 147] on div at bounding box center [484, 133] width 117 height 259
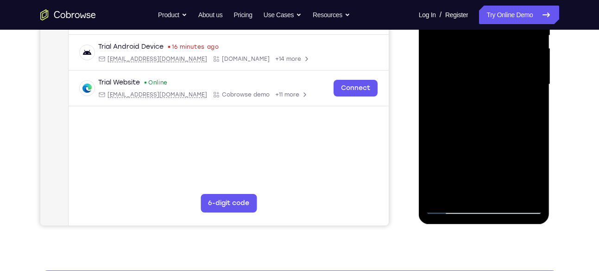
scroll to position [207, 0]
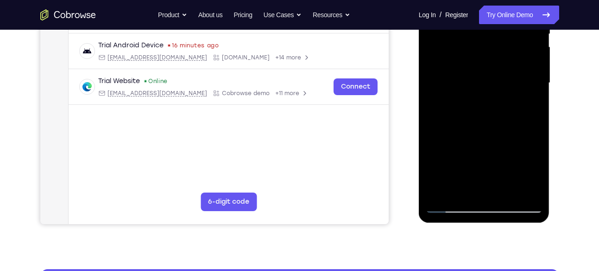
drag, startPoint x: 485, startPoint y: 158, endPoint x: 487, endPoint y: 93, distance: 64.4
click at [487, 93] on div at bounding box center [484, 82] width 117 height 259
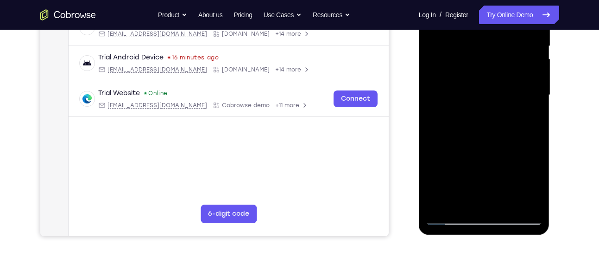
scroll to position [191, 0]
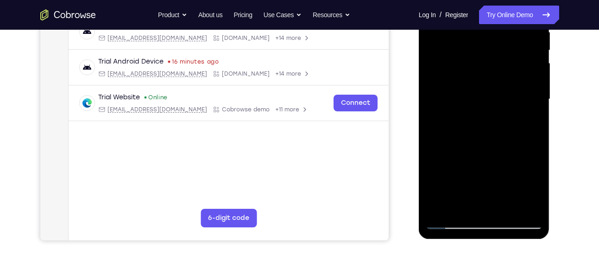
drag, startPoint x: 480, startPoint y: 163, endPoint x: 480, endPoint y: 78, distance: 84.8
click at [480, 78] on div at bounding box center [484, 98] width 117 height 259
click at [447, 129] on div at bounding box center [484, 98] width 117 height 259
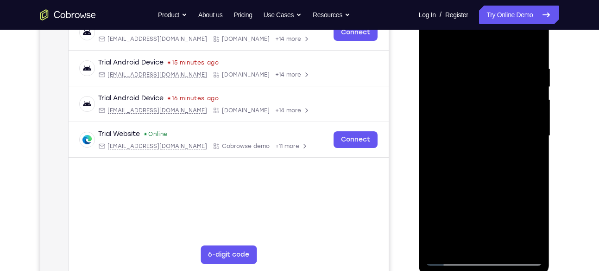
scroll to position [152, 0]
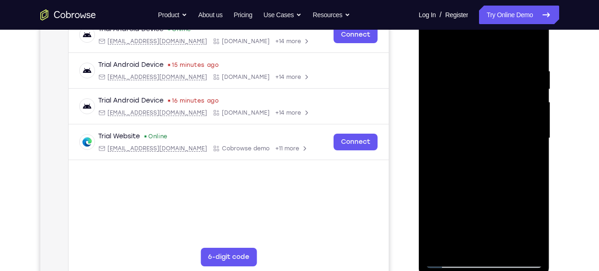
click at [434, 42] on div at bounding box center [484, 137] width 117 height 259
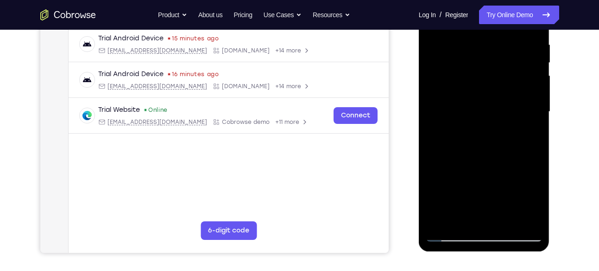
scroll to position [181, 0]
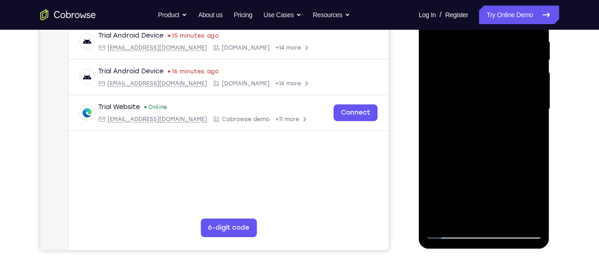
drag, startPoint x: 483, startPoint y: 191, endPoint x: 477, endPoint y: 90, distance: 100.7
click at [477, 90] on div at bounding box center [484, 108] width 117 height 259
drag, startPoint x: 480, startPoint y: 186, endPoint x: 455, endPoint y: 44, distance: 144.3
click at [455, 44] on div at bounding box center [484, 108] width 117 height 259
drag, startPoint x: 462, startPoint y: 183, endPoint x: 458, endPoint y: 62, distance: 121.9
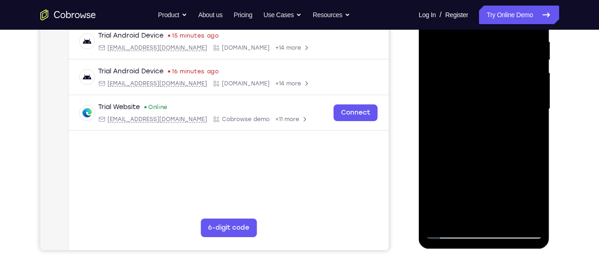
click at [458, 62] on div at bounding box center [484, 108] width 117 height 259
drag, startPoint x: 477, startPoint y: 179, endPoint x: 470, endPoint y: 82, distance: 98.0
click at [470, 82] on div at bounding box center [484, 108] width 117 height 259
drag, startPoint x: 486, startPoint y: 185, endPoint x: 474, endPoint y: 87, distance: 99.4
click at [474, 87] on div at bounding box center [484, 108] width 117 height 259
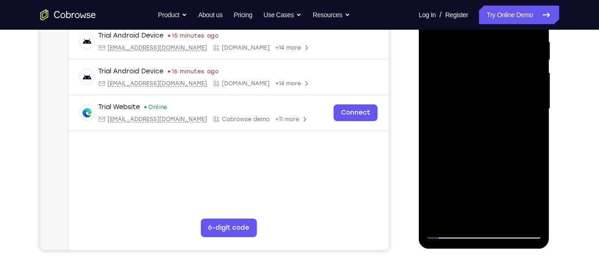
drag, startPoint x: 480, startPoint y: 185, endPoint x: 474, endPoint y: 51, distance: 133.5
click at [474, 51] on div at bounding box center [484, 108] width 117 height 259
click at [442, 223] on div at bounding box center [484, 108] width 117 height 259
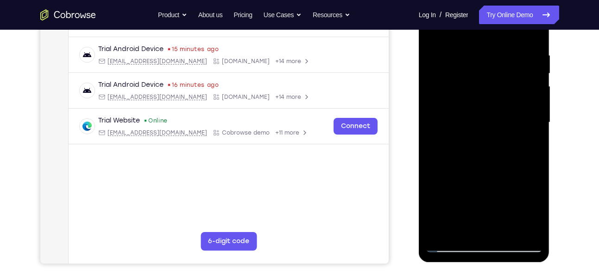
scroll to position [164, 0]
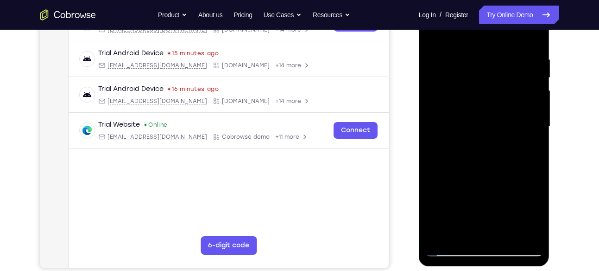
click at [508, 237] on div at bounding box center [484, 126] width 117 height 259
click at [433, 33] on div at bounding box center [484, 126] width 117 height 259
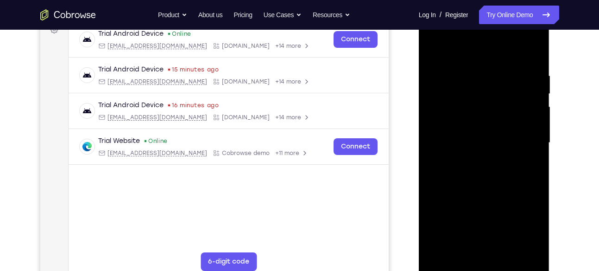
click at [498, 70] on div at bounding box center [484, 142] width 117 height 259
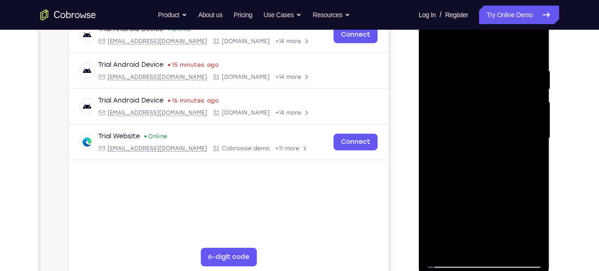
scroll to position [142, 0]
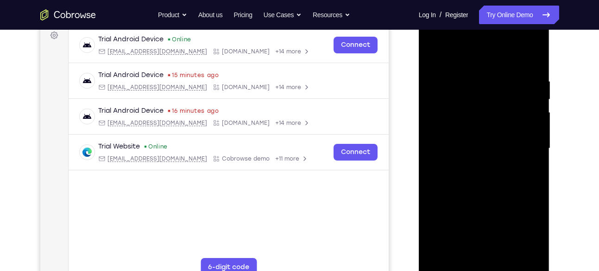
click at [527, 105] on div at bounding box center [484, 148] width 117 height 259
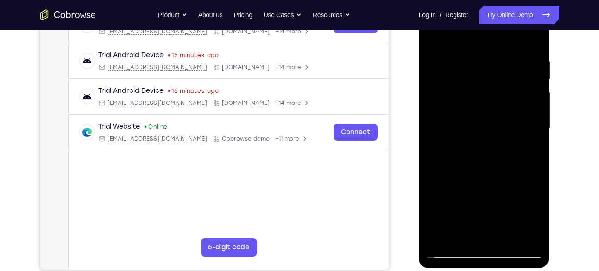
scroll to position [162, 0]
click at [533, 111] on div at bounding box center [484, 127] width 117 height 259
click at [532, 117] on div at bounding box center [484, 127] width 117 height 259
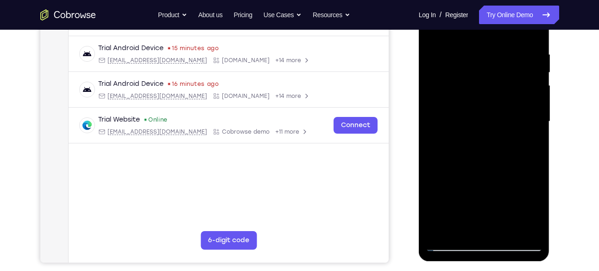
scroll to position [169, 0]
click at [531, 92] on div at bounding box center [484, 120] width 117 height 259
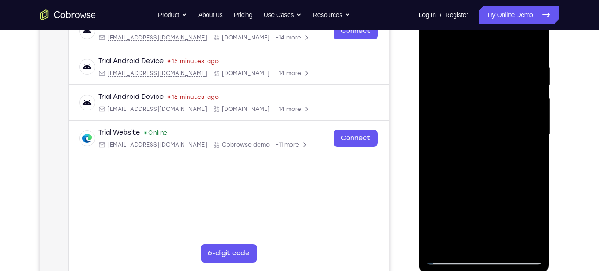
scroll to position [155, 0]
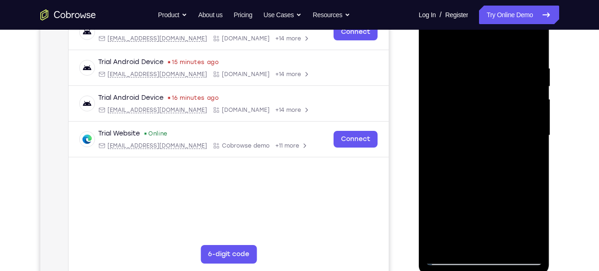
drag, startPoint x: 524, startPoint y: 125, endPoint x: 477, endPoint y: 121, distance: 46.4
click at [477, 121] on div at bounding box center [484, 135] width 117 height 259
drag, startPoint x: 519, startPoint y: 101, endPoint x: 470, endPoint y: 100, distance: 49.1
click at [470, 100] on div at bounding box center [484, 135] width 117 height 259
drag, startPoint x: 515, startPoint y: 117, endPoint x: 469, endPoint y: 120, distance: 46.4
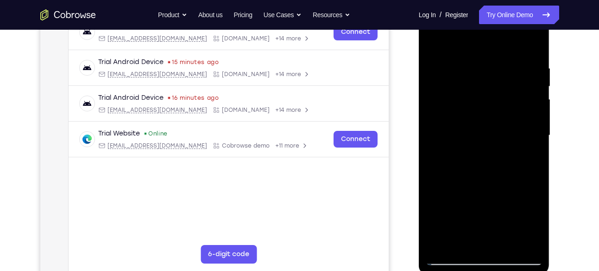
click at [469, 120] on div at bounding box center [484, 135] width 117 height 259
drag, startPoint x: 520, startPoint y: 99, endPoint x: 482, endPoint y: 104, distance: 38.3
click at [482, 104] on div at bounding box center [484, 135] width 117 height 259
drag, startPoint x: 524, startPoint y: 121, endPoint x: 480, endPoint y: 132, distance: 45.3
click at [480, 132] on div at bounding box center [484, 135] width 117 height 259
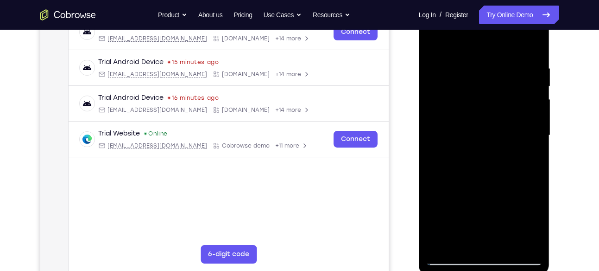
drag, startPoint x: 534, startPoint y: 157, endPoint x: 494, endPoint y: 161, distance: 40.1
click at [494, 161] on div at bounding box center [484, 135] width 117 height 259
drag, startPoint x: 520, startPoint y: 112, endPoint x: 467, endPoint y: 112, distance: 52.8
click at [467, 112] on div at bounding box center [484, 135] width 117 height 259
drag, startPoint x: 519, startPoint y: 116, endPoint x: 466, endPoint y: 124, distance: 53.9
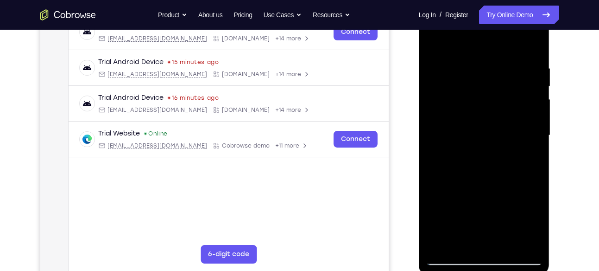
click at [466, 124] on div at bounding box center [484, 135] width 117 height 259
drag, startPoint x: 518, startPoint y: 130, endPoint x: 466, endPoint y: 135, distance: 52.6
click at [466, 135] on div at bounding box center [484, 135] width 117 height 259
drag, startPoint x: 524, startPoint y: 134, endPoint x: 464, endPoint y: 145, distance: 61.2
click at [464, 145] on div at bounding box center [484, 135] width 117 height 259
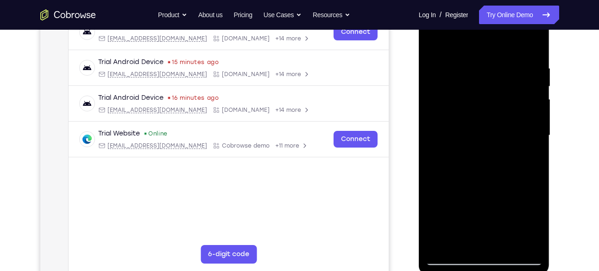
drag, startPoint x: 514, startPoint y: 169, endPoint x: 448, endPoint y: 171, distance: 65.8
click at [448, 171] on div at bounding box center [484, 135] width 117 height 259
click at [531, 49] on div at bounding box center [484, 135] width 117 height 259
